Goal: Task Accomplishment & Management: Use online tool/utility

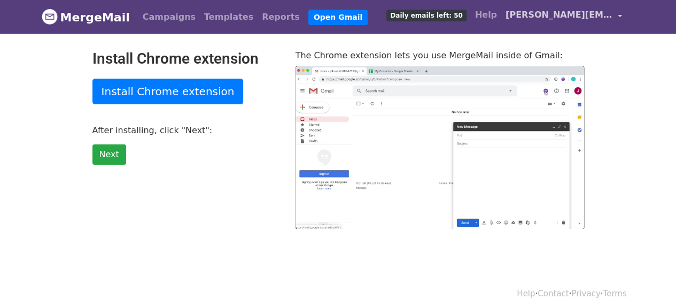
click at [620, 12] on link "[PERSON_NAME][EMAIL_ADDRESS][DOMAIN_NAME]" at bounding box center [564, 16] width 125 height 25
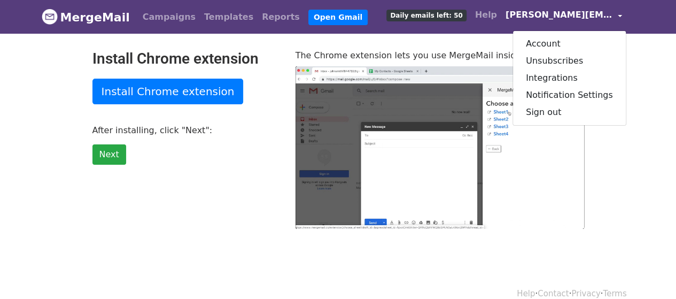
click at [635, 122] on div "Install Chrome extension Install Chrome extension After installing, click "Next…" at bounding box center [339, 139] width 610 height 179
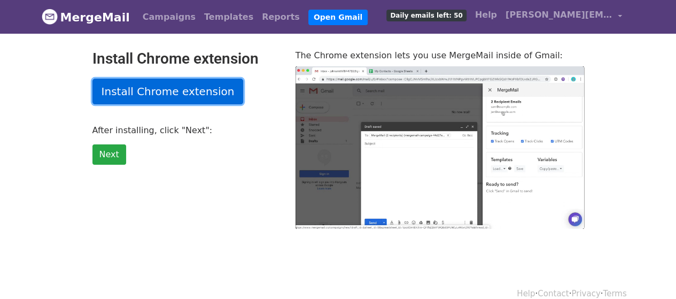
click at [148, 90] on link "Install Chrome extension" at bounding box center [168, 92] width 151 height 26
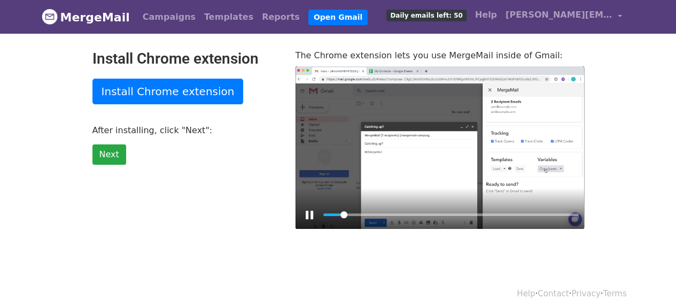
click at [343, 188] on div "Pause Play % buffered 00:14" at bounding box center [440, 208] width 289 height 41
click at [440, 96] on div at bounding box center [440, 147] width 289 height 163
type input "21.9"
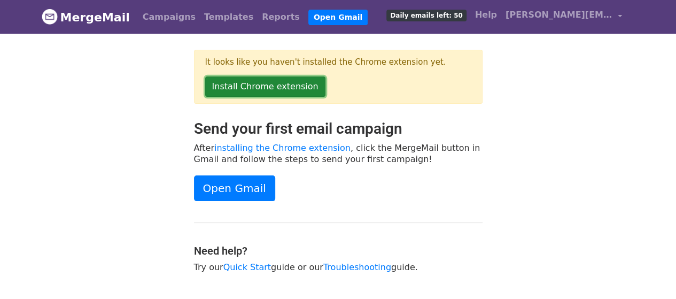
click at [261, 87] on link "Install Chrome extension" at bounding box center [265, 86] width 120 height 20
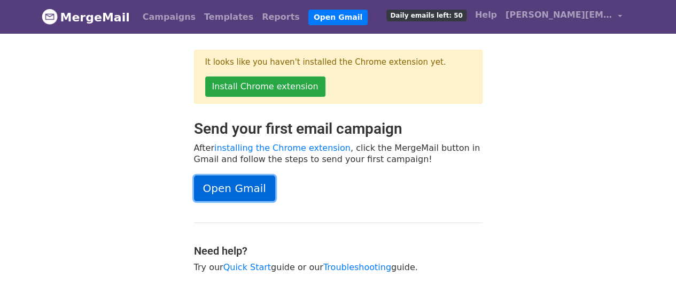
click at [237, 181] on link "Open Gmail" at bounding box center [234, 188] width 81 height 26
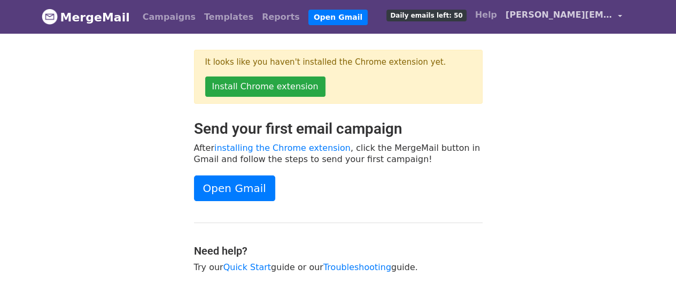
click at [620, 15] on link "[PERSON_NAME][EMAIL_ADDRESS][DOMAIN_NAME]" at bounding box center [564, 16] width 125 height 25
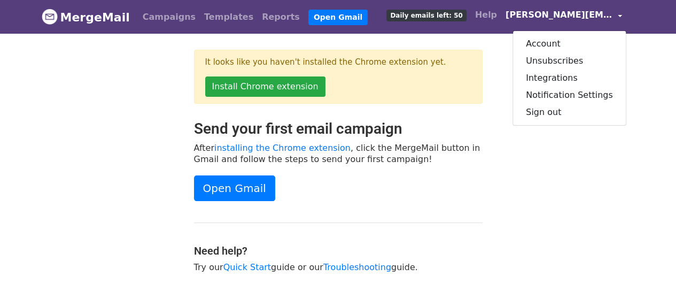
click at [351, 232] on div "Send your first email campaign After installing the Chrome extension , click th…" at bounding box center [338, 202] width 305 height 164
